Goal: Transaction & Acquisition: Subscribe to service/newsletter

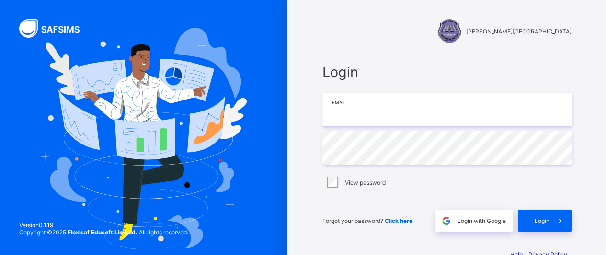
click at [373, 109] on input "email" at bounding box center [446, 110] width 249 height 34
type input "**********"
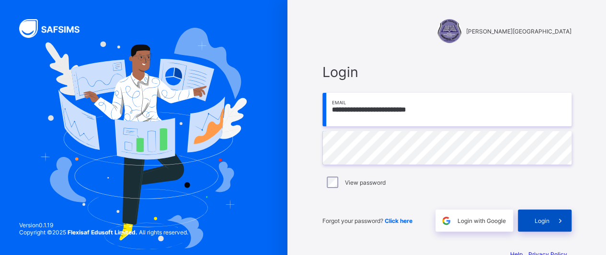
click at [547, 220] on span "Login" at bounding box center [542, 220] width 15 height 7
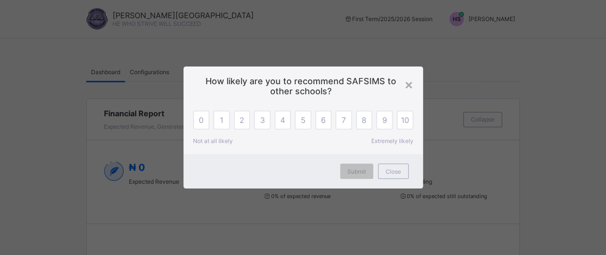
click at [296, 124] on div "5" at bounding box center [303, 120] width 17 height 19
click at [354, 172] on span "Submit" at bounding box center [356, 171] width 19 height 7
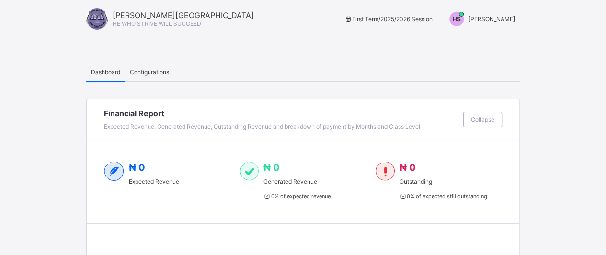
click at [495, 17] on span "[PERSON_NAME]" at bounding box center [491, 18] width 46 height 7
click at [160, 75] on div "Configurations" at bounding box center [149, 71] width 49 height 19
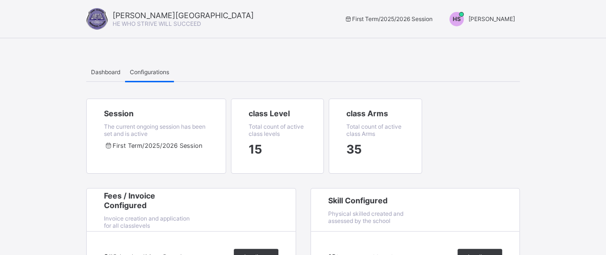
scroll to position [1, 0]
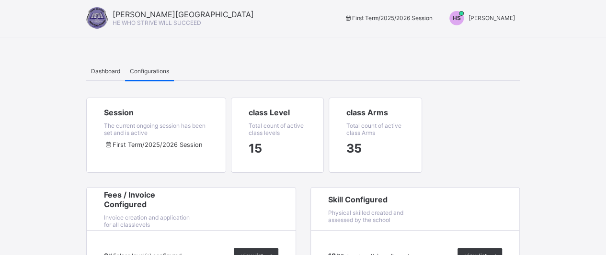
click at [487, 19] on span "[PERSON_NAME]" at bounding box center [491, 17] width 46 height 7
click at [462, 42] on span "Switch to Admin View" at bounding box center [479, 39] width 73 height 11
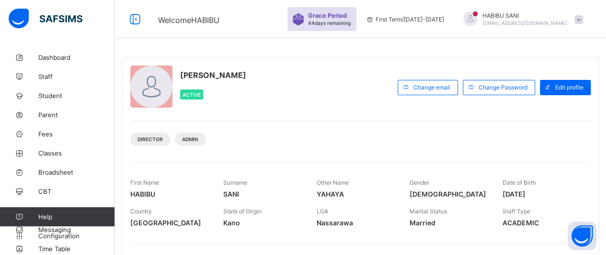
click at [583, 20] on span at bounding box center [578, 19] width 9 height 9
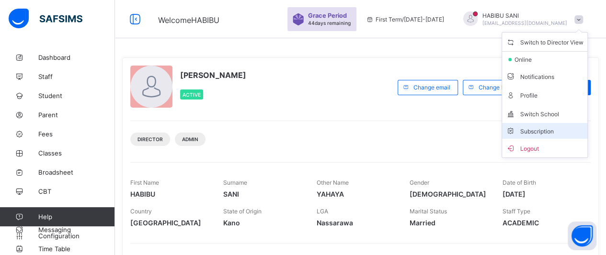
click at [534, 128] on span "Subscription" at bounding box center [530, 131] width 48 height 7
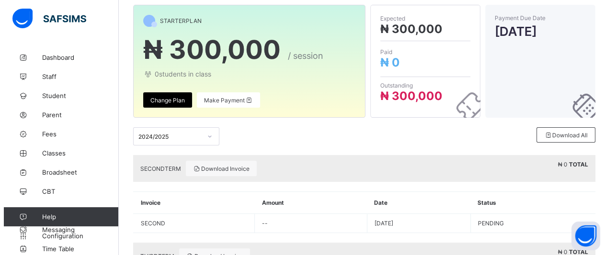
scroll to position [58, 0]
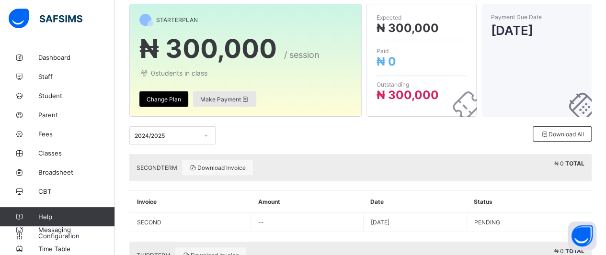
click at [227, 97] on span "Make Payment" at bounding box center [224, 99] width 49 height 7
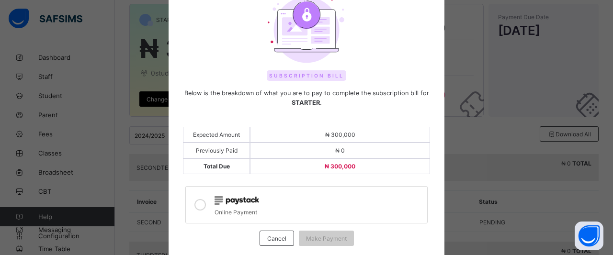
scroll to position [100, 0]
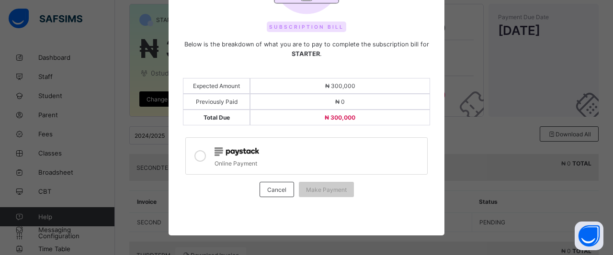
click at [199, 155] on icon at bounding box center [199, 155] width 11 height 11
click at [331, 187] on span "Make Payment" at bounding box center [326, 189] width 41 height 7
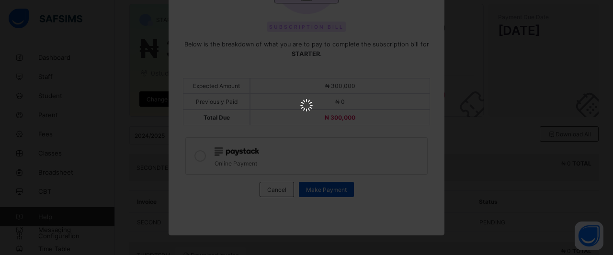
scroll to position [0, 0]
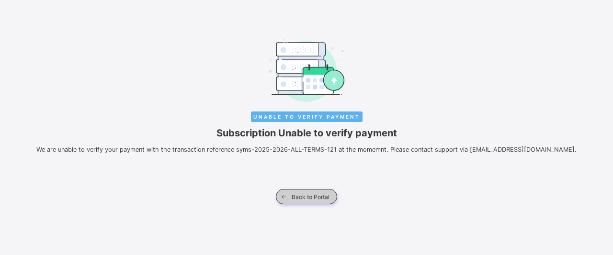
click at [307, 197] on span "Back to Portal" at bounding box center [311, 196] width 38 height 7
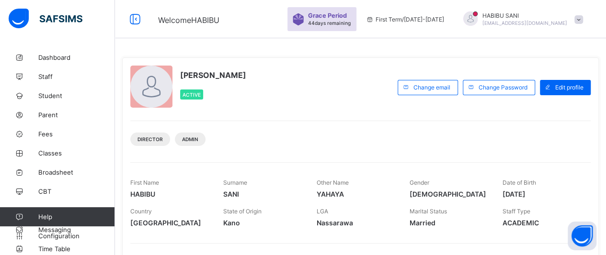
click at [583, 17] on span at bounding box center [578, 19] width 9 height 9
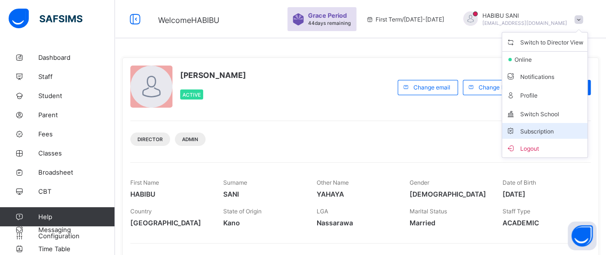
click at [538, 128] on span "Subscription" at bounding box center [530, 131] width 48 height 7
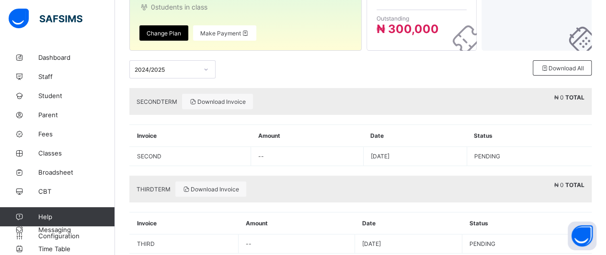
scroll to position [144, 0]
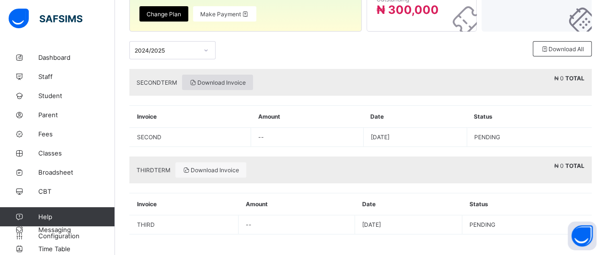
click at [224, 85] on span "Download Invoice" at bounding box center [217, 82] width 57 height 7
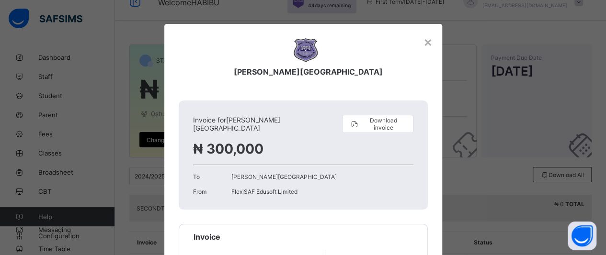
scroll to position [0, 0]
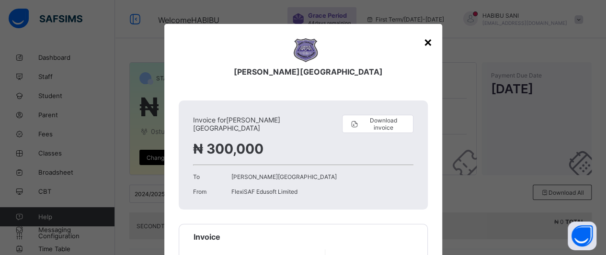
click at [426, 41] on div "×" at bounding box center [427, 42] width 9 height 16
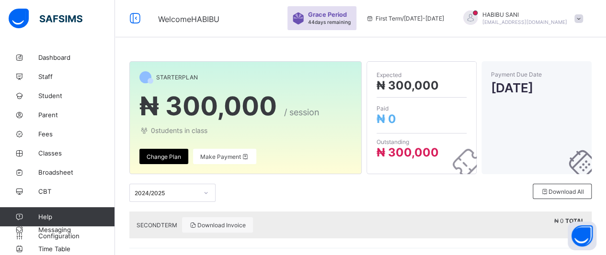
scroll to position [2, 0]
